Goal: Task Accomplishment & Management: Use online tool/utility

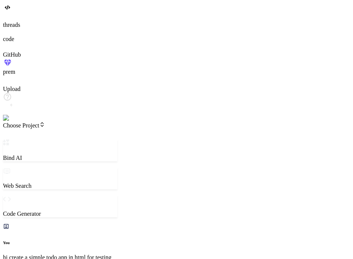
scroll to position [450, 0]
click at [12, 121] on img at bounding box center [15, 118] width 24 height 7
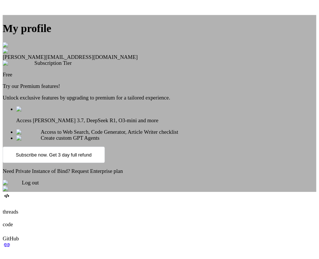
scroll to position [14, 0]
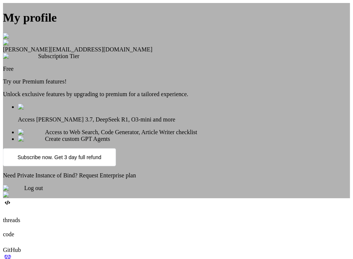
click at [43, 191] on span "Log out" at bounding box center [33, 188] width 19 height 6
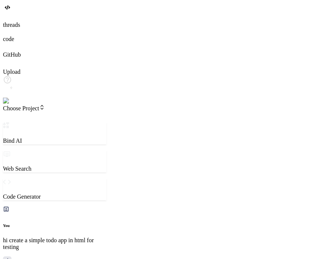
type textarea "x"
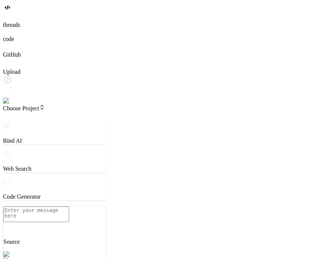
click at [11, 104] on img at bounding box center [13, 101] width 20 height 7
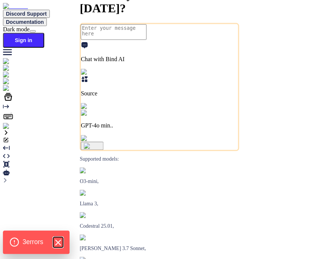
click at [62, 242] on icon "Hide Errors" at bounding box center [58, 243] width 10 height 10
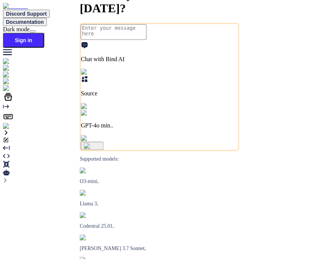
click at [10, 130] on img at bounding box center [13, 126] width 20 height 7
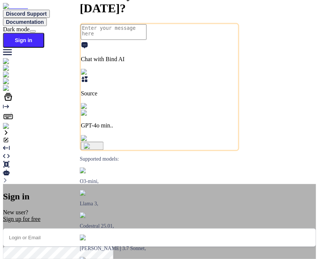
click at [187, 228] on input "email" at bounding box center [159, 237] width 313 height 18
type input "testbindtest124@mailinator.com"
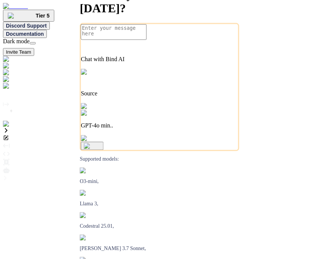
type textarea "x"
